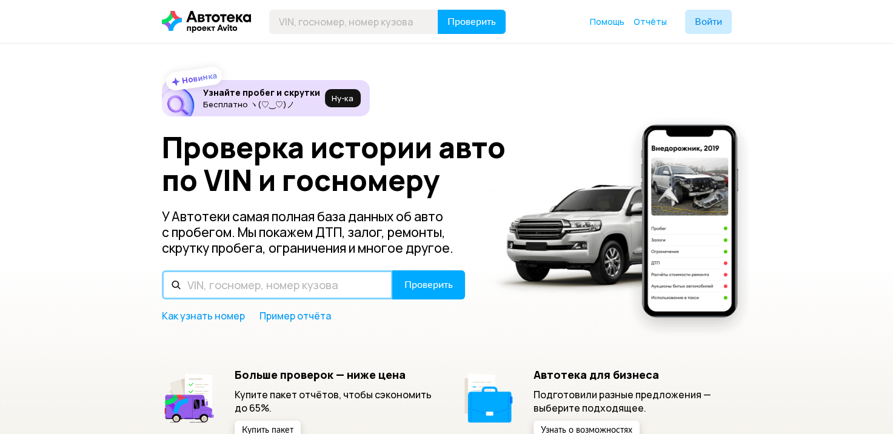
click at [224, 285] on input "text" at bounding box center [277, 284] width 231 height 29
paste input "[US_VEHICLE_IDENTIFICATION_NUMBER]"
type input "[US_VEHICLE_IDENTIFICATION_NUMBER]"
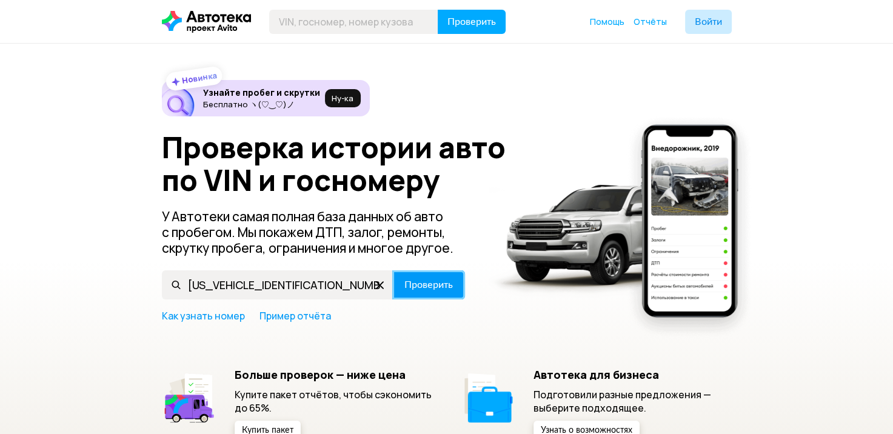
click at [432, 282] on span "Проверить" at bounding box center [429, 285] width 49 height 10
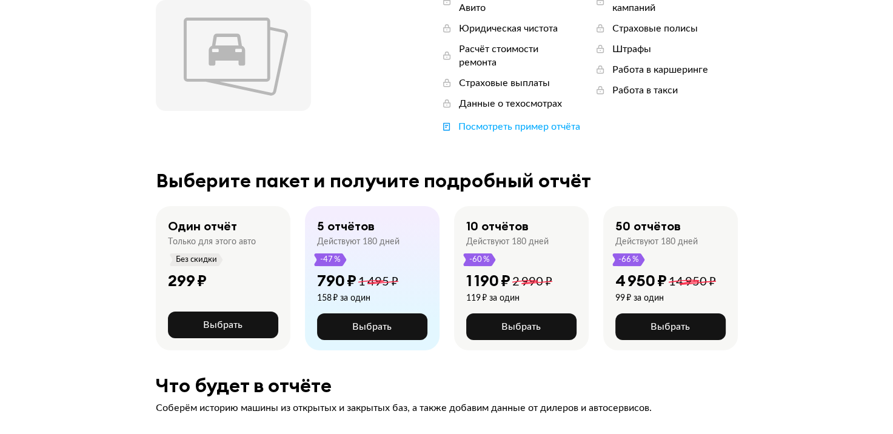
scroll to position [182, 0]
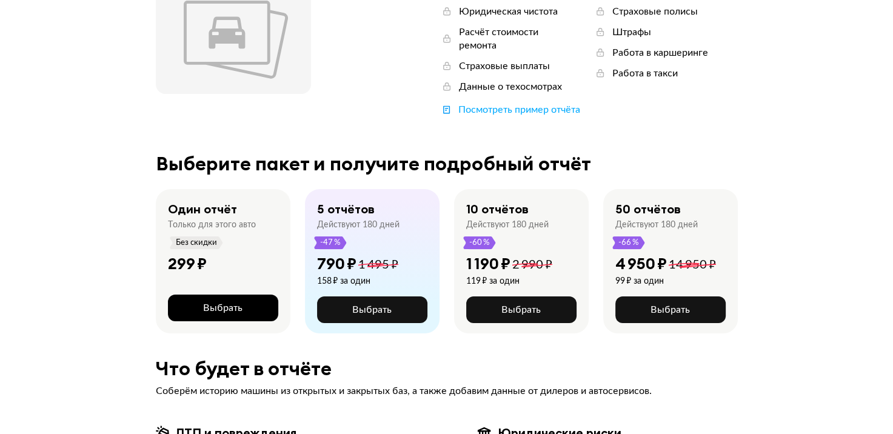
click at [228, 303] on span "Выбрать" at bounding box center [222, 308] width 39 height 10
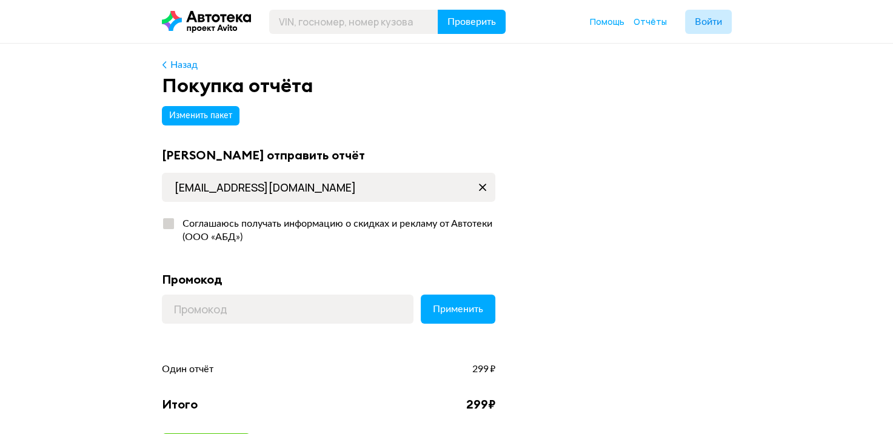
click at [172, 220] on div at bounding box center [168, 223] width 11 height 11
click at [170, 220] on input "Соглашаюсь получать информацию о скидках и рекламу от Автотеки (ООО «АБД»)" at bounding box center [166, 221] width 8 height 8
checkbox input "true"
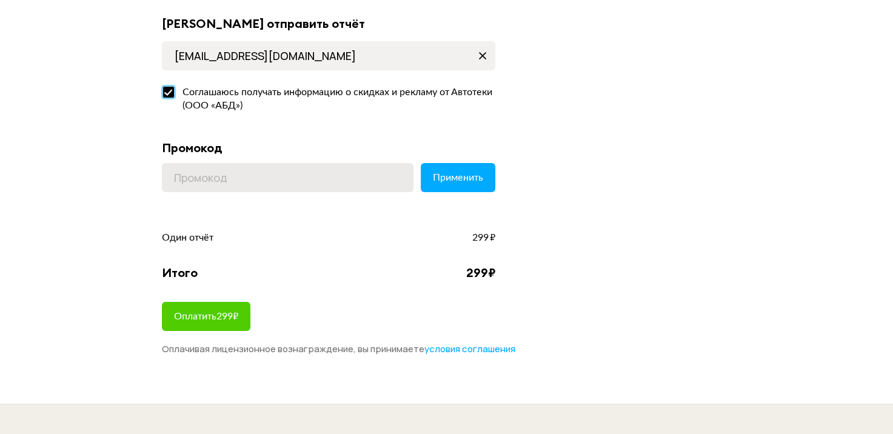
scroll to position [61, 0]
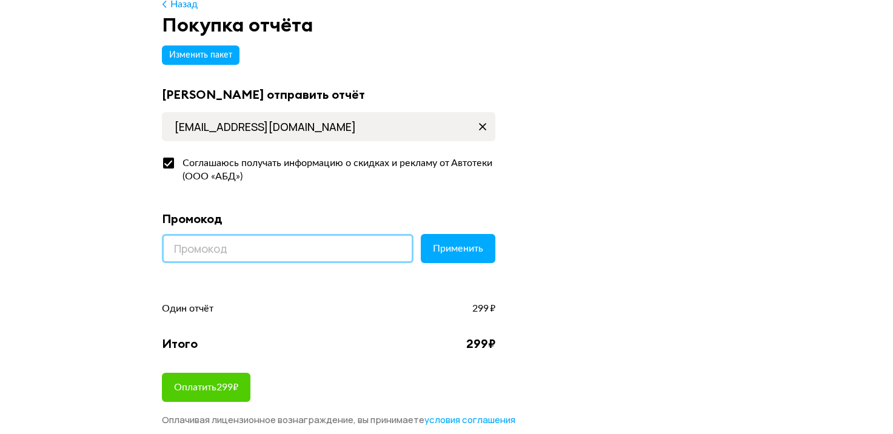
click at [226, 252] on input at bounding box center [288, 248] width 252 height 29
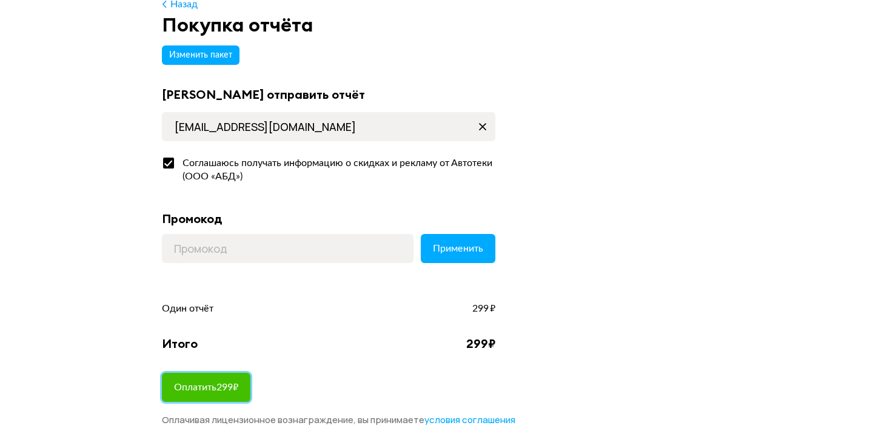
click at [207, 383] on span "Оплатить 299 ₽" at bounding box center [206, 388] width 64 height 10
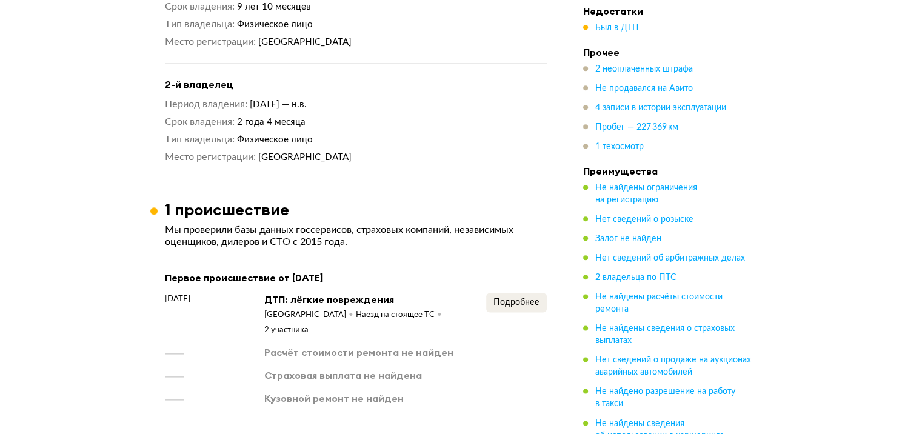
scroll to position [1395, 0]
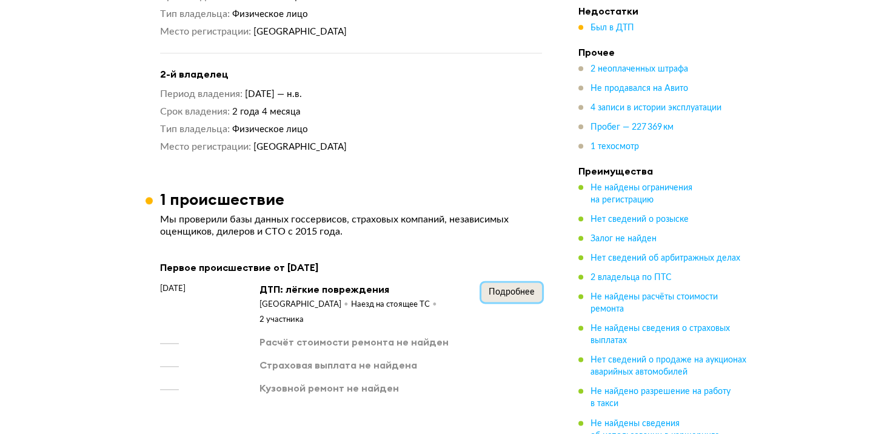
click at [506, 288] on span "Подробнее" at bounding box center [512, 292] width 46 height 8
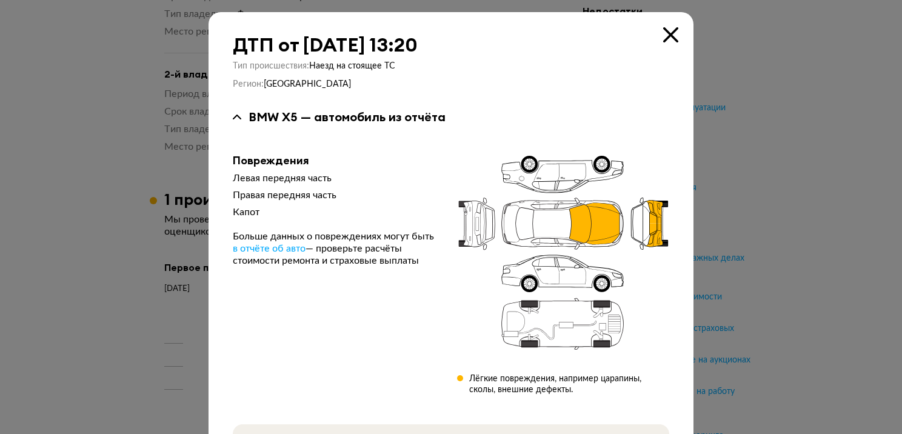
scroll to position [135, 0]
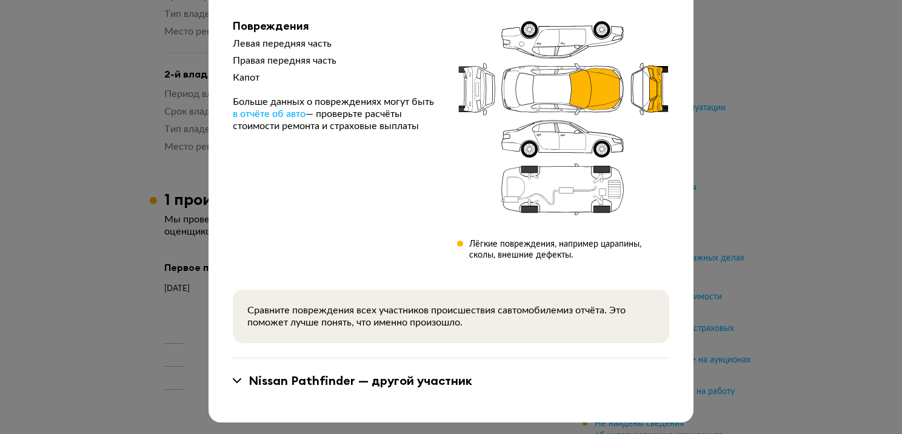
click at [264, 381] on div "Nissan Pathfinder — другой участник" at bounding box center [361, 381] width 224 height 16
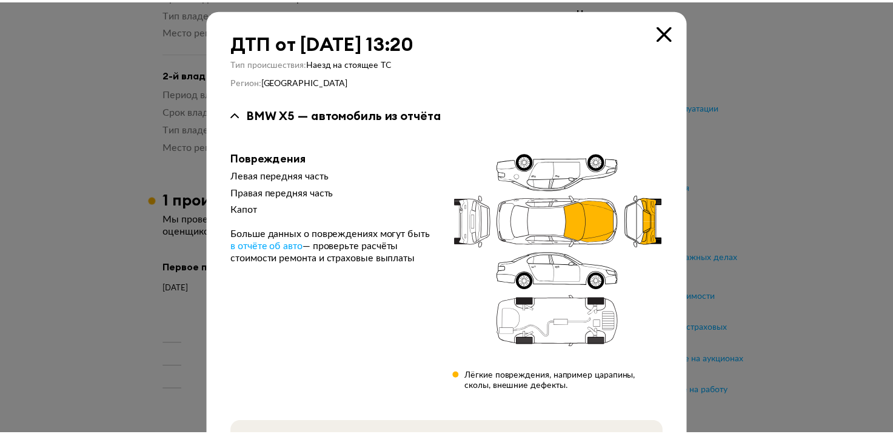
scroll to position [0, 0]
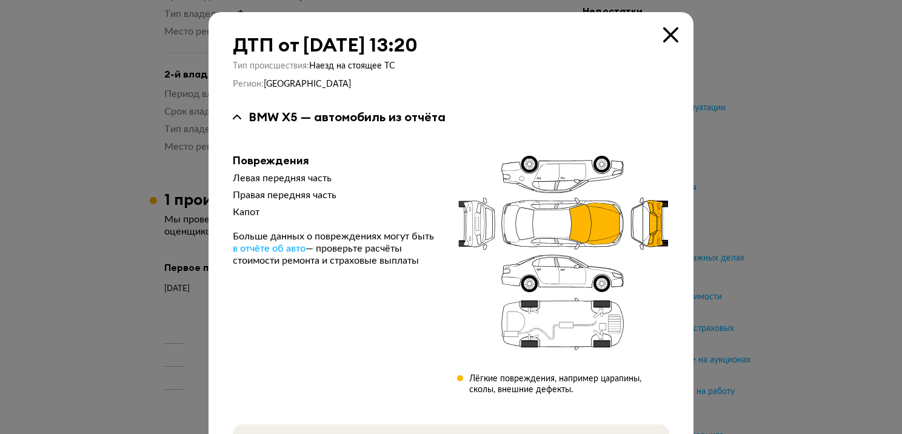
click at [669, 33] on icon at bounding box center [670, 34] width 15 height 15
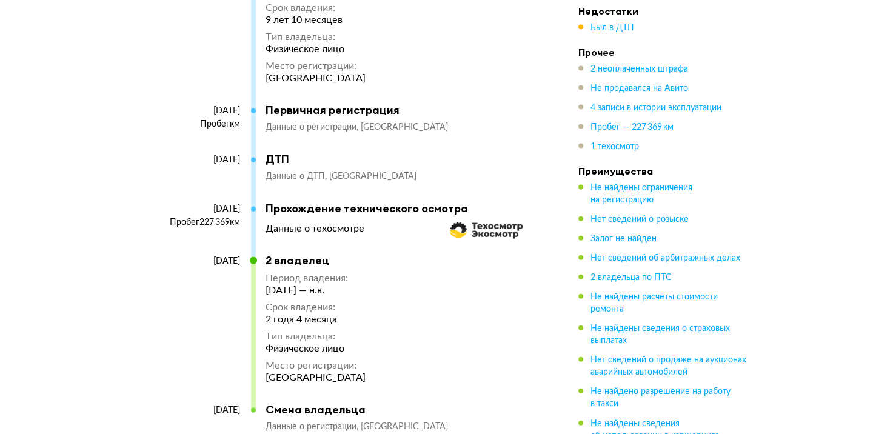
scroll to position [2608, 0]
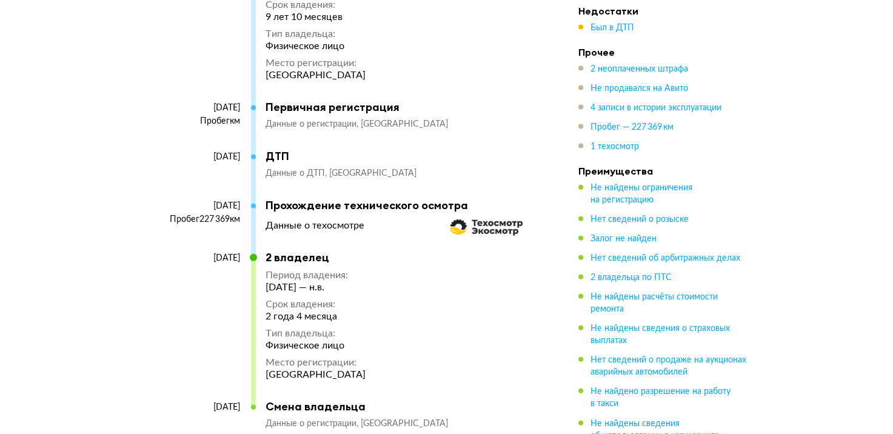
click at [304, 251] on div "2 владелец" at bounding box center [316, 257] width 100 height 13
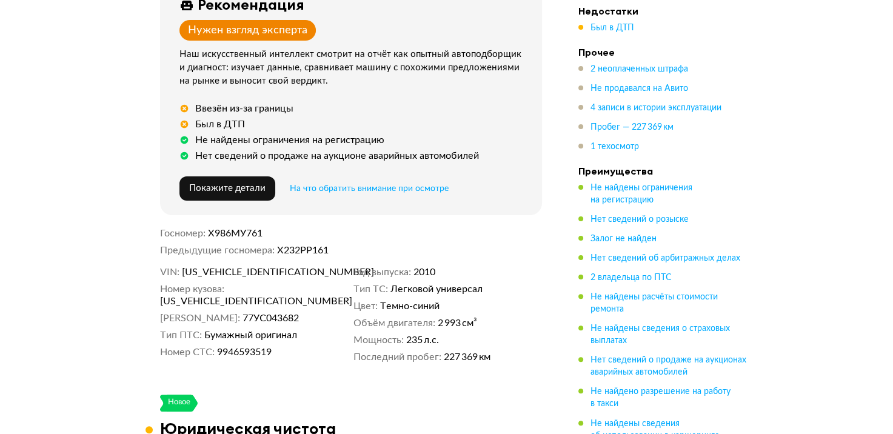
scroll to position [303, 0]
